Goal: Information Seeking & Learning: Learn about a topic

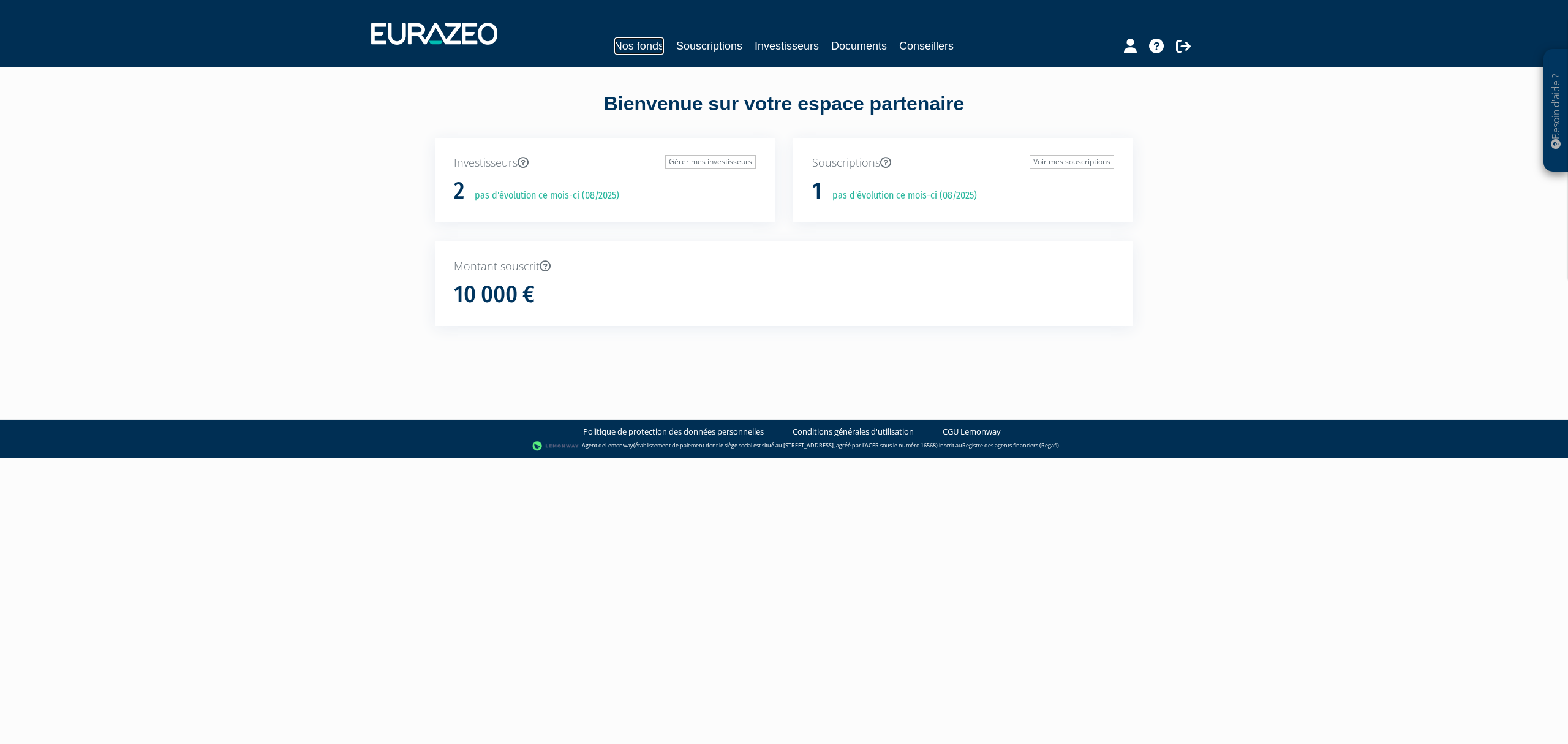
click at [614, 45] on link "Nos fonds" at bounding box center [639, 46] width 49 height 17
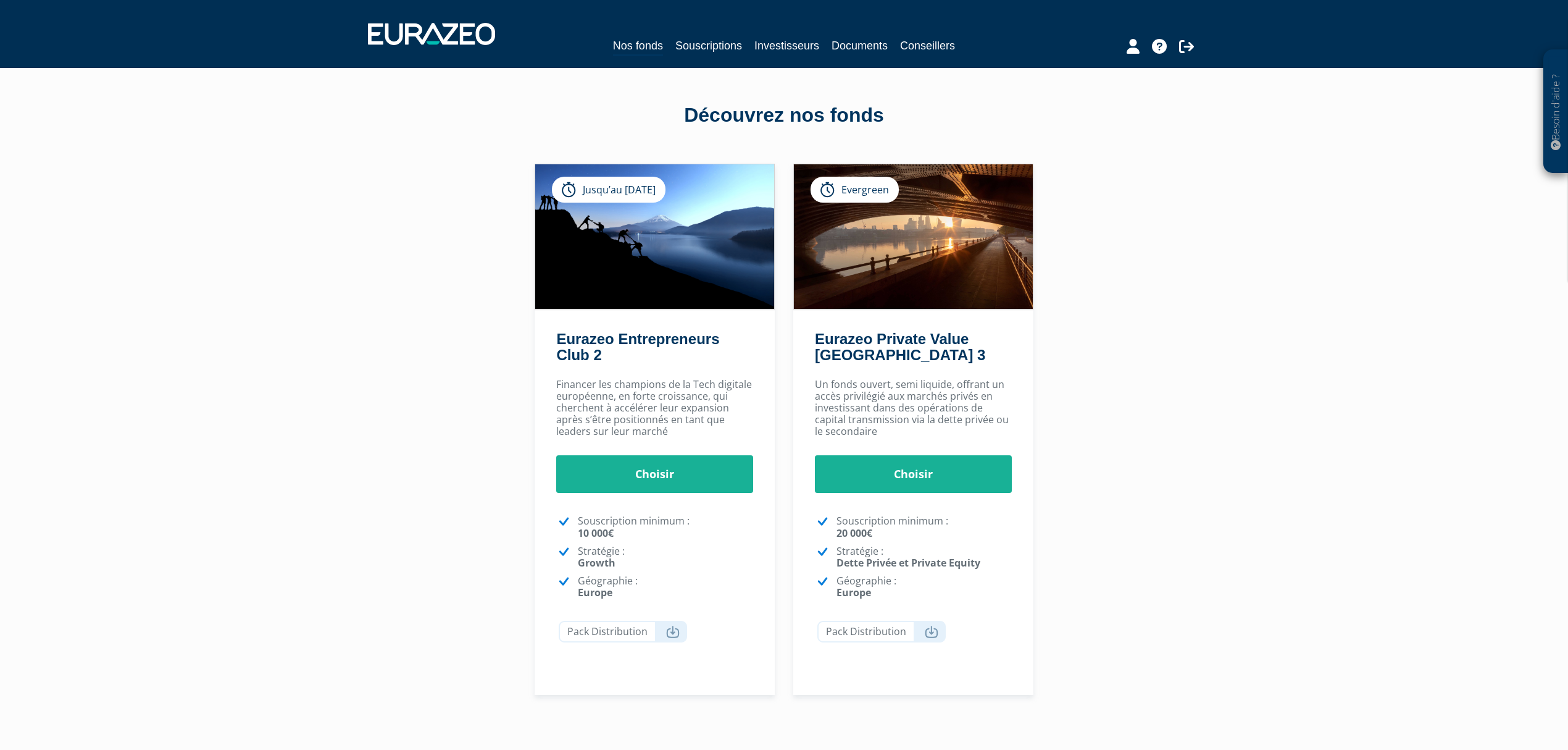
drag, startPoint x: 0, startPoint y: 0, endPoint x: 843, endPoint y: 257, distance: 881.3
drag, startPoint x: 843, startPoint y: 257, endPoint x: 1156, endPoint y: 258, distance: 313.0
click at [1156, 258] on div "Eurazeo Entrepreneurs Club 2 Jusqu’au 27/12/2024 Choisir Choisir 10" at bounding box center [784, 429] width 776 height 532
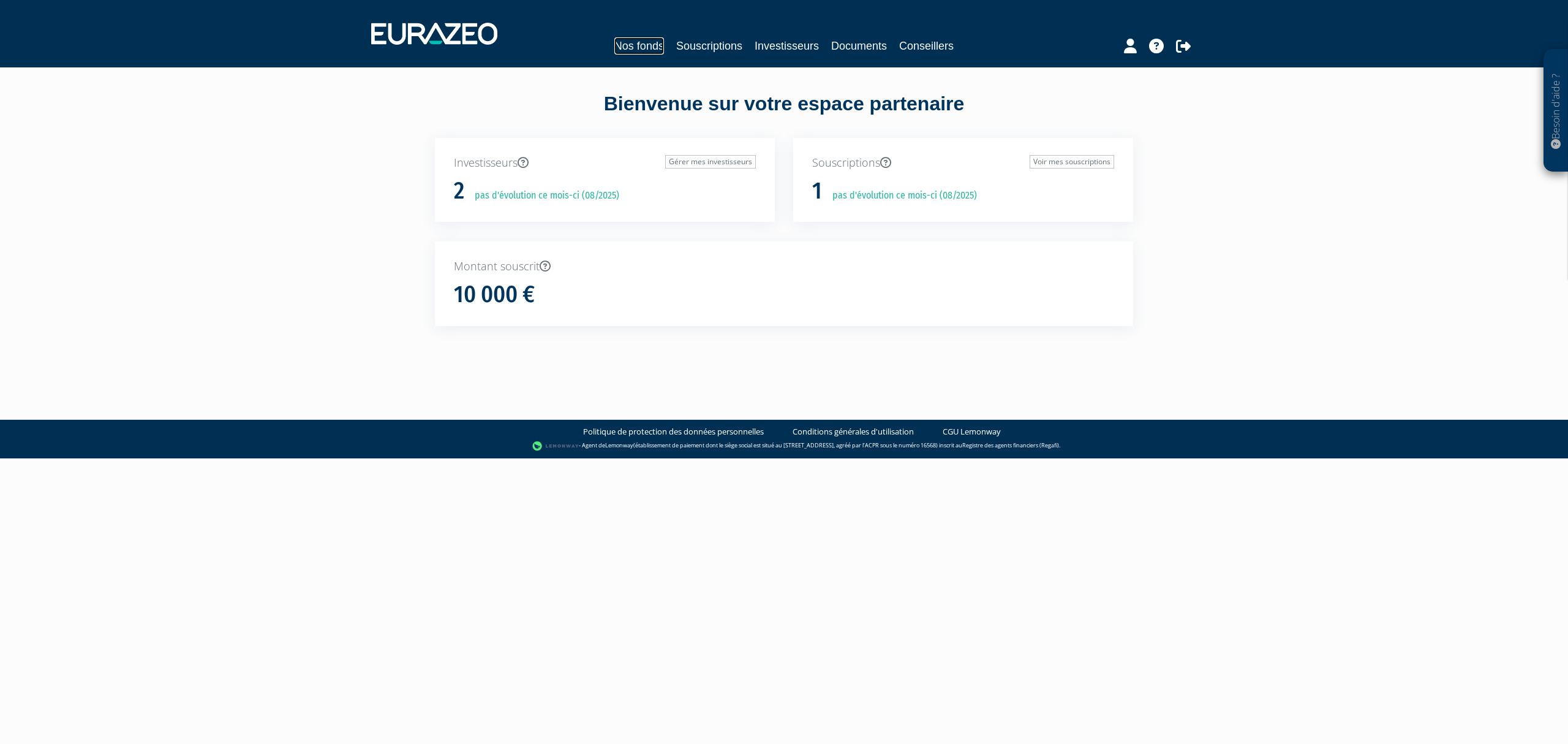
click at [628, 49] on link "Nos fonds" at bounding box center [639, 46] width 49 height 17
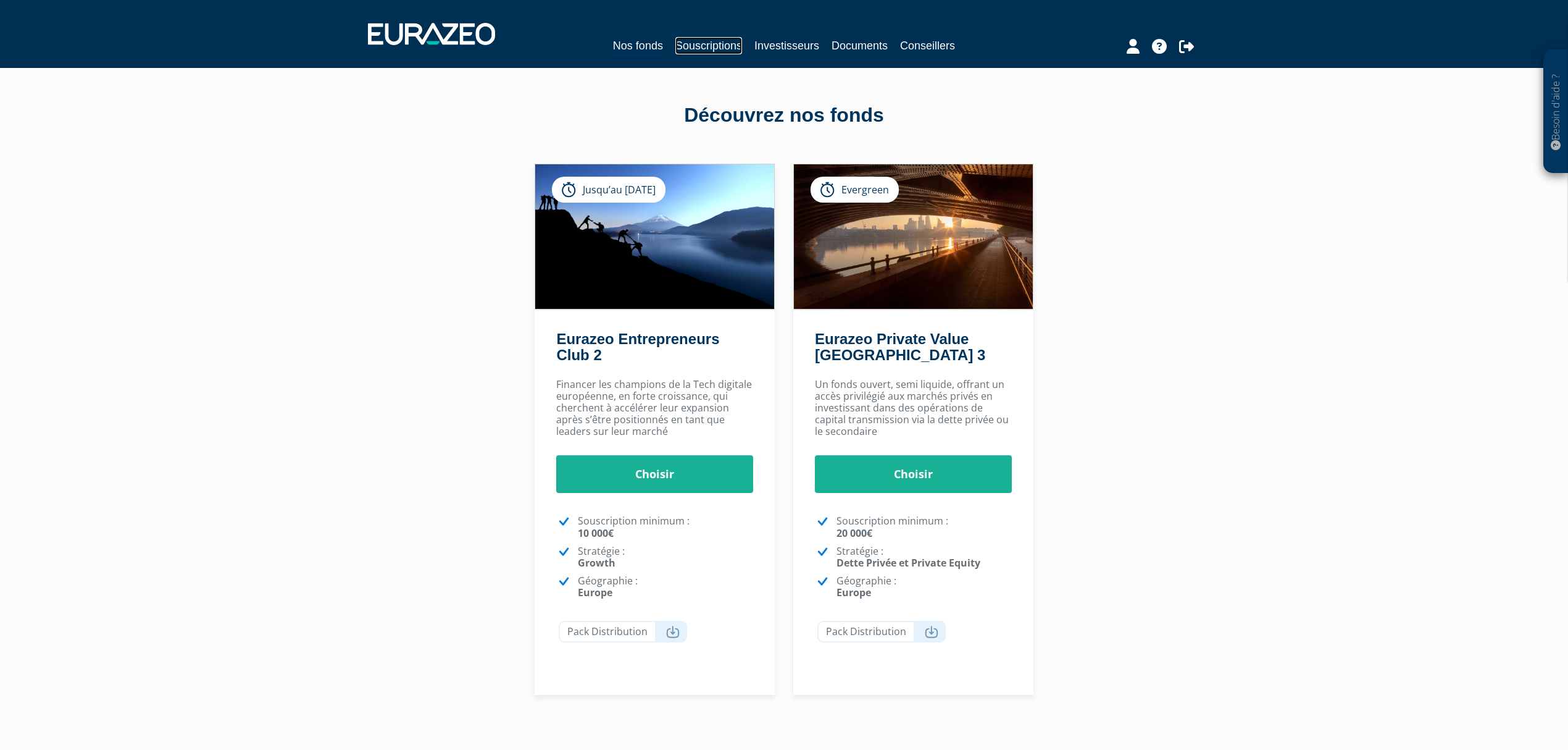
click at [697, 46] on link "Souscriptions" at bounding box center [709, 46] width 66 height 17
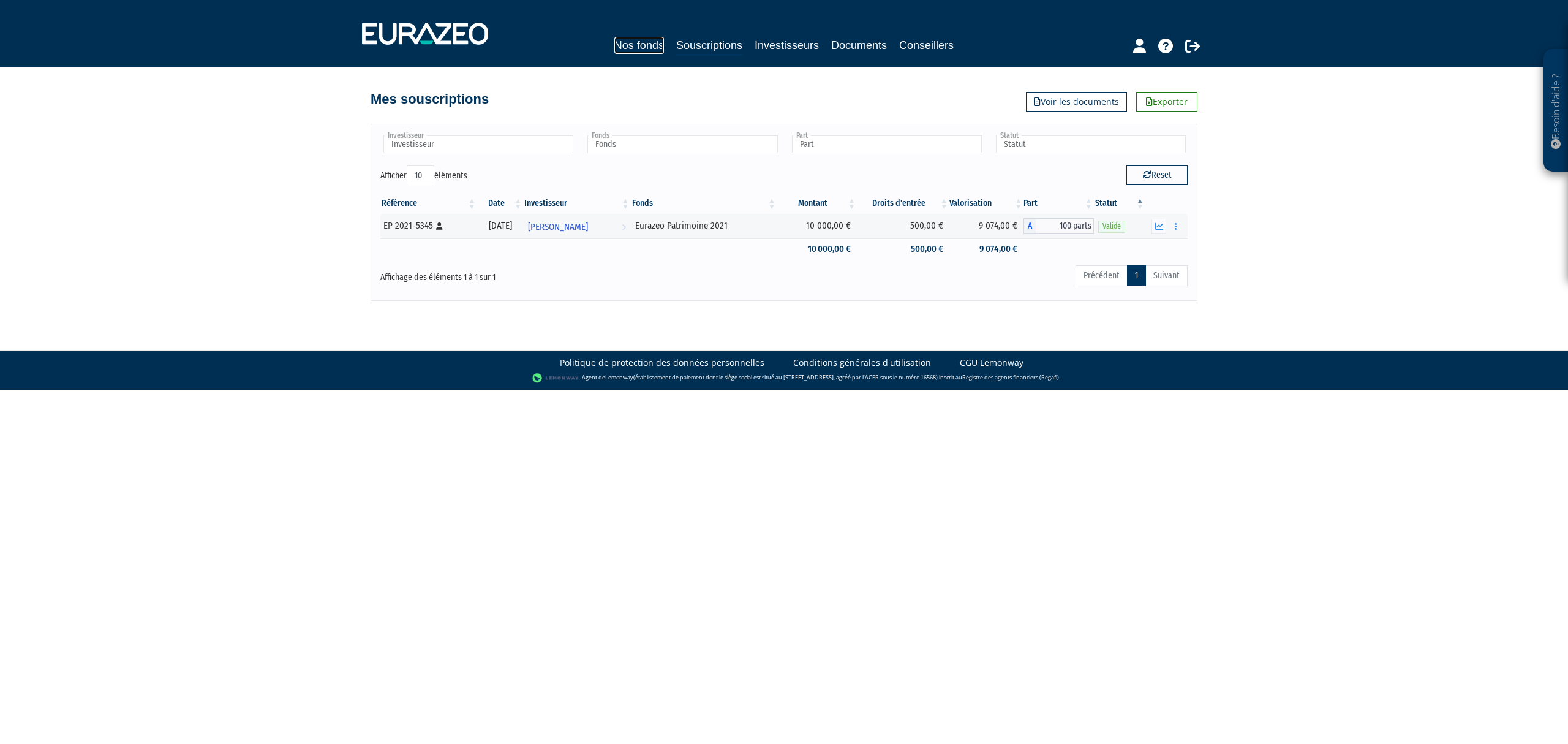
click at [614, 44] on link "Nos fonds" at bounding box center [639, 45] width 49 height 17
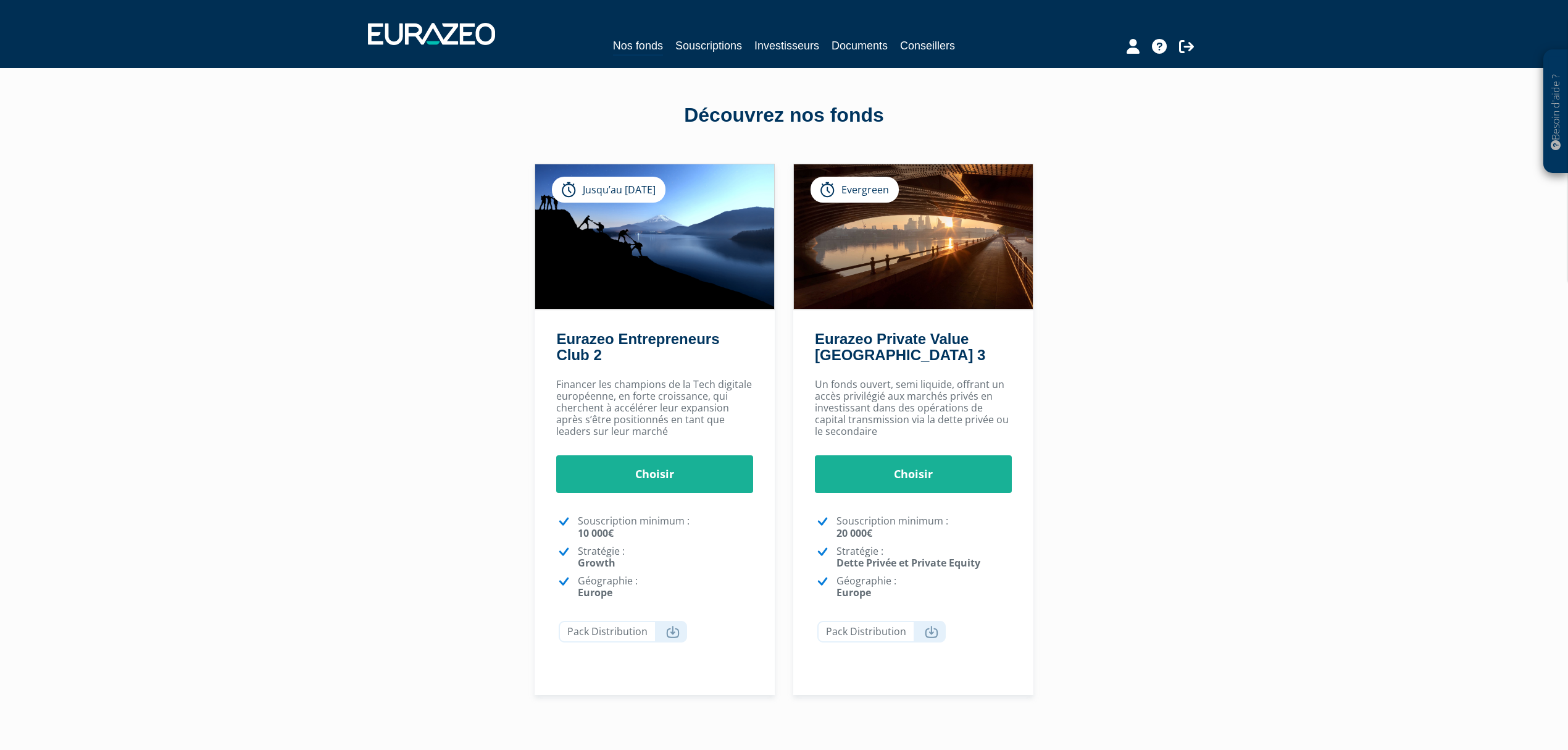
click at [403, 246] on div "Eurazeo Entrepreneurs Club 2 Jusqu’au [DATE] [GEOGRAPHIC_DATA] [GEOGRAPHIC_DATA…" at bounding box center [784, 429] width 776 height 532
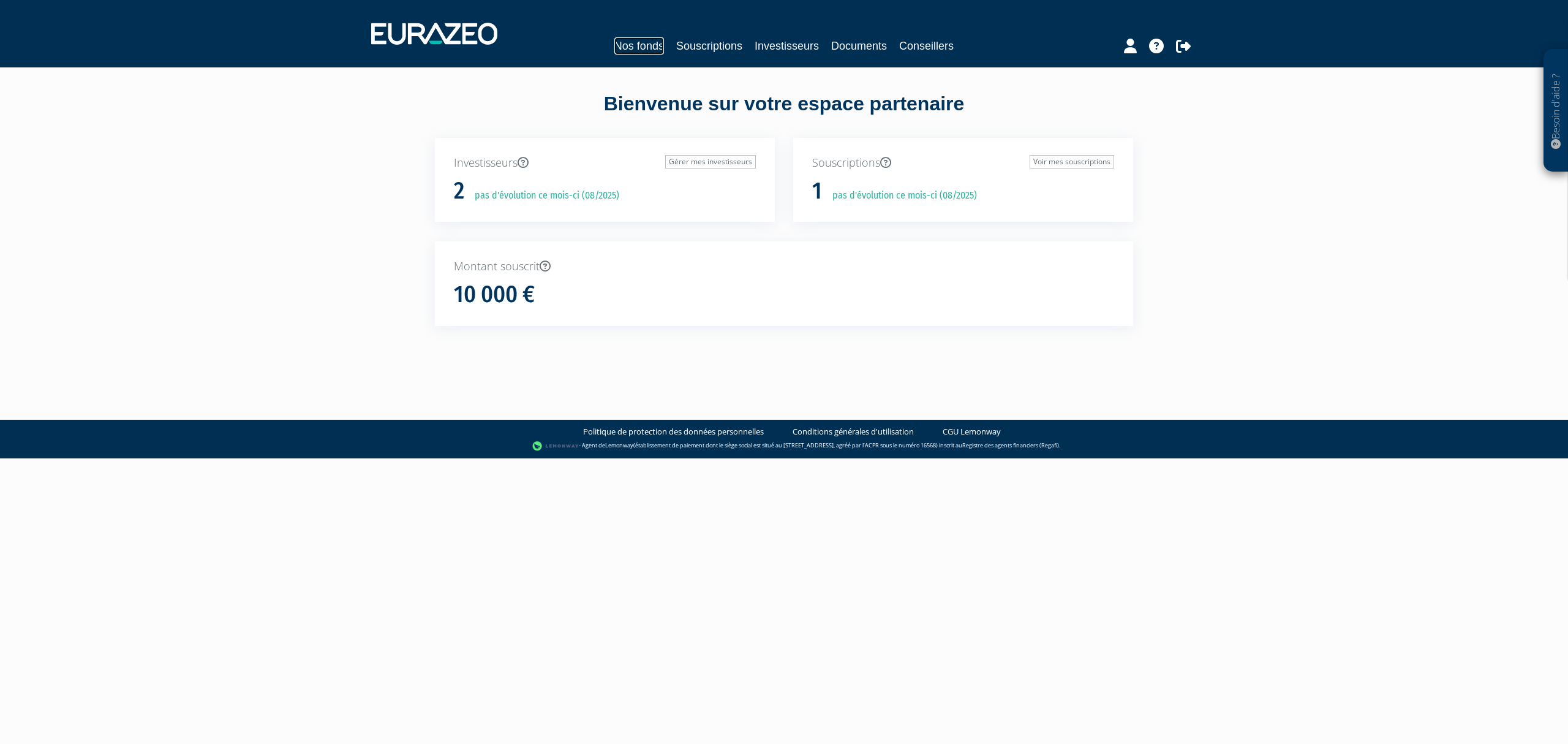
click at [614, 50] on link "Nos fonds" at bounding box center [639, 46] width 49 height 17
